Goal: Entertainment & Leisure: Consume media (video, audio)

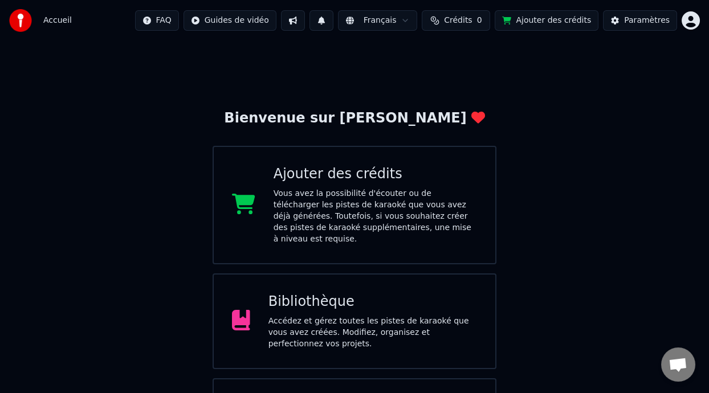
click at [354, 303] on div "Bibliothèque Accédez et gérez toutes les pistes de karaoké que vous avez créées…" at bounding box center [372, 321] width 209 height 57
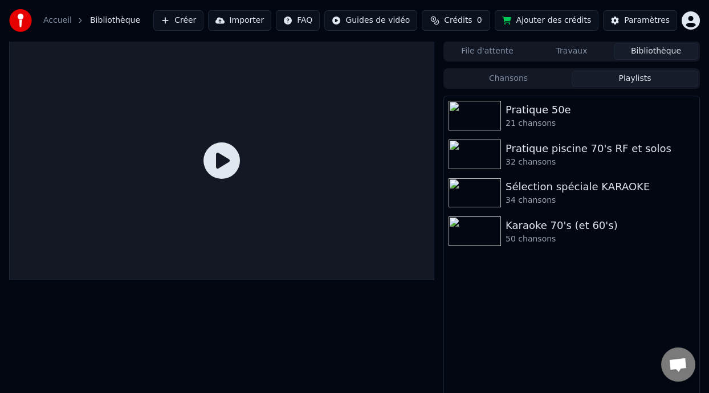
click at [627, 78] on button "Playlists" at bounding box center [635, 79] width 127 height 17
click at [559, 232] on div "Karaoke 70's (et 60's)" at bounding box center [594, 226] width 178 height 16
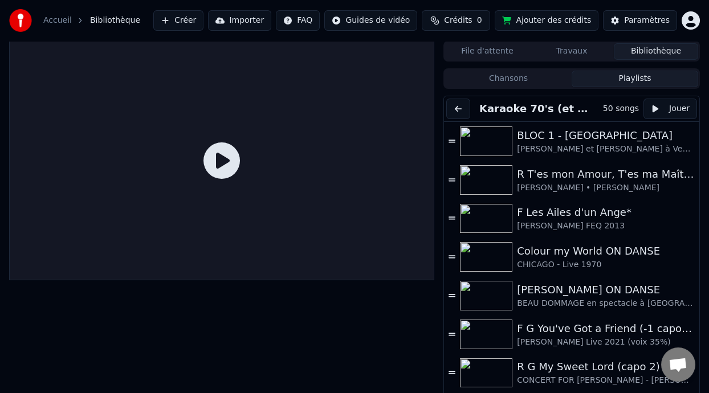
click at [648, 74] on button "Playlists" at bounding box center [635, 79] width 127 height 17
click at [672, 79] on button "Playlists" at bounding box center [635, 79] width 127 height 17
click at [458, 107] on button at bounding box center [458, 109] width 24 height 21
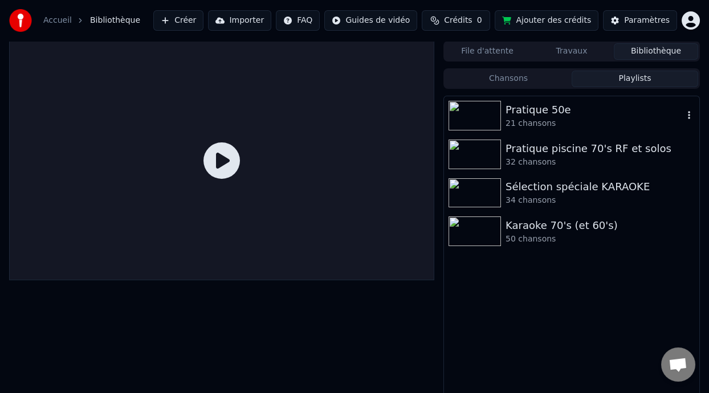
click at [569, 120] on div "21 chansons" at bounding box center [594, 123] width 178 height 11
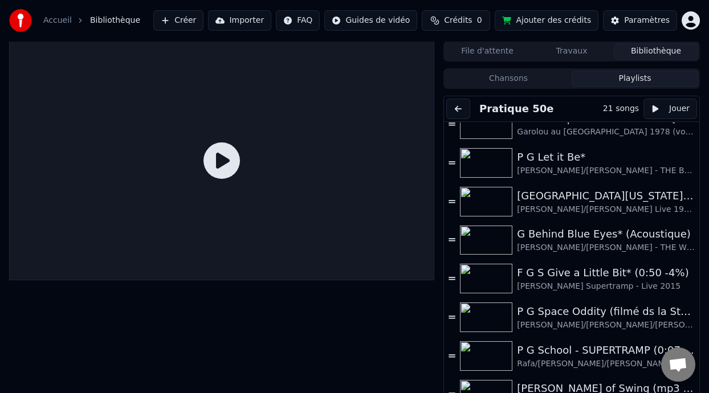
scroll to position [271, 0]
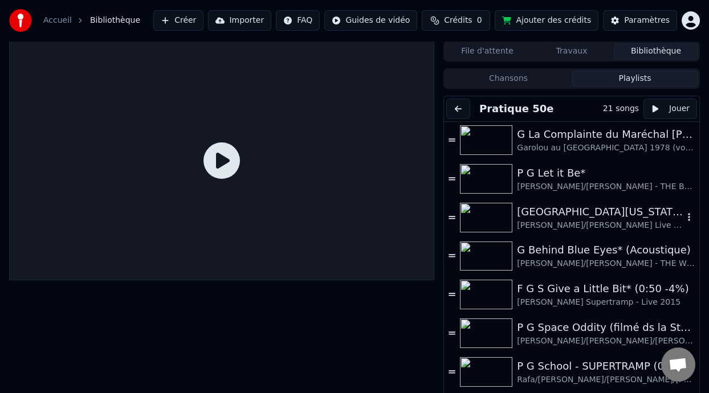
click at [601, 215] on div "[GEOGRAPHIC_DATA][US_STATE] (-2 clé Am)" at bounding box center [600, 212] width 166 height 16
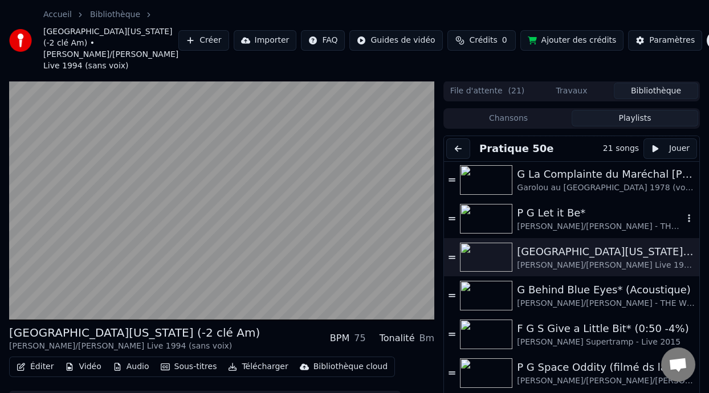
scroll to position [45, 0]
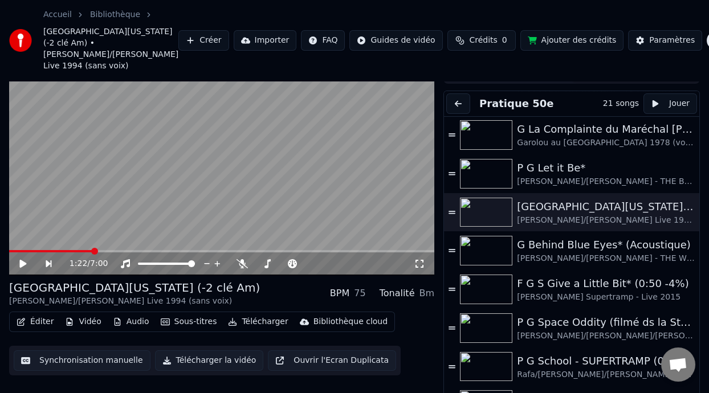
click at [258, 288] on div "R G Hotel [US_STATE] (-2 clé Am) [PERSON_NAME]/[PERSON_NAME] Live 1994 (sans vo…" at bounding box center [221, 293] width 425 height 27
click at [240, 259] on icon at bounding box center [241, 263] width 11 height 9
click at [23, 260] on icon at bounding box center [22, 264] width 7 height 8
click at [25, 260] on icon at bounding box center [22, 264] width 7 height 8
click at [303, 263] on span at bounding box center [292, 264] width 24 height 2
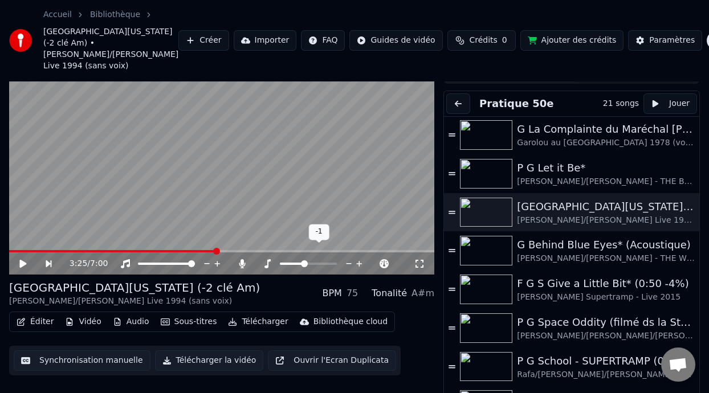
click at [297, 263] on span at bounding box center [292, 264] width 24 height 2
click at [21, 260] on icon at bounding box center [22, 264] width 7 height 8
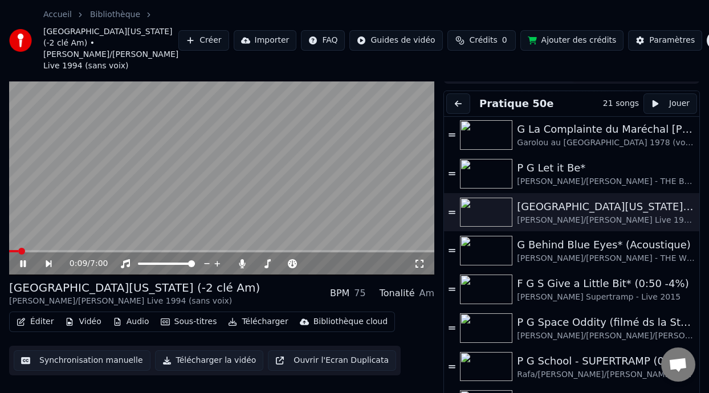
click at [18, 250] on span at bounding box center [13, 251] width 9 height 2
click at [60, 236] on video at bounding box center [221, 155] width 425 height 239
click at [60, 250] on span at bounding box center [221, 251] width 425 height 2
click at [20, 260] on icon at bounding box center [22, 264] width 7 height 8
click at [267, 259] on icon at bounding box center [267, 263] width 11 height 9
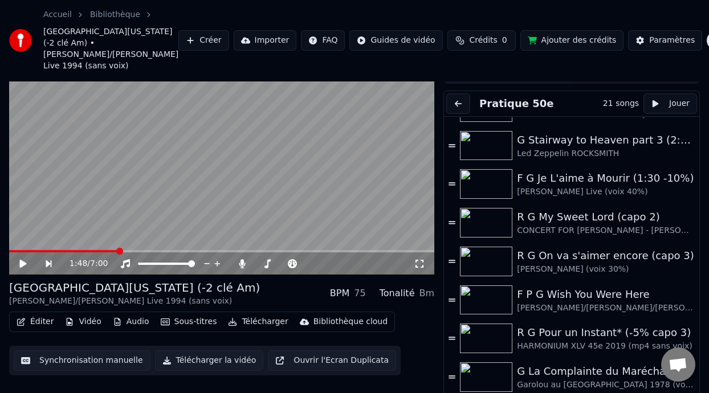
scroll to position [0, 0]
